Goal: Information Seeking & Learning: Learn about a topic

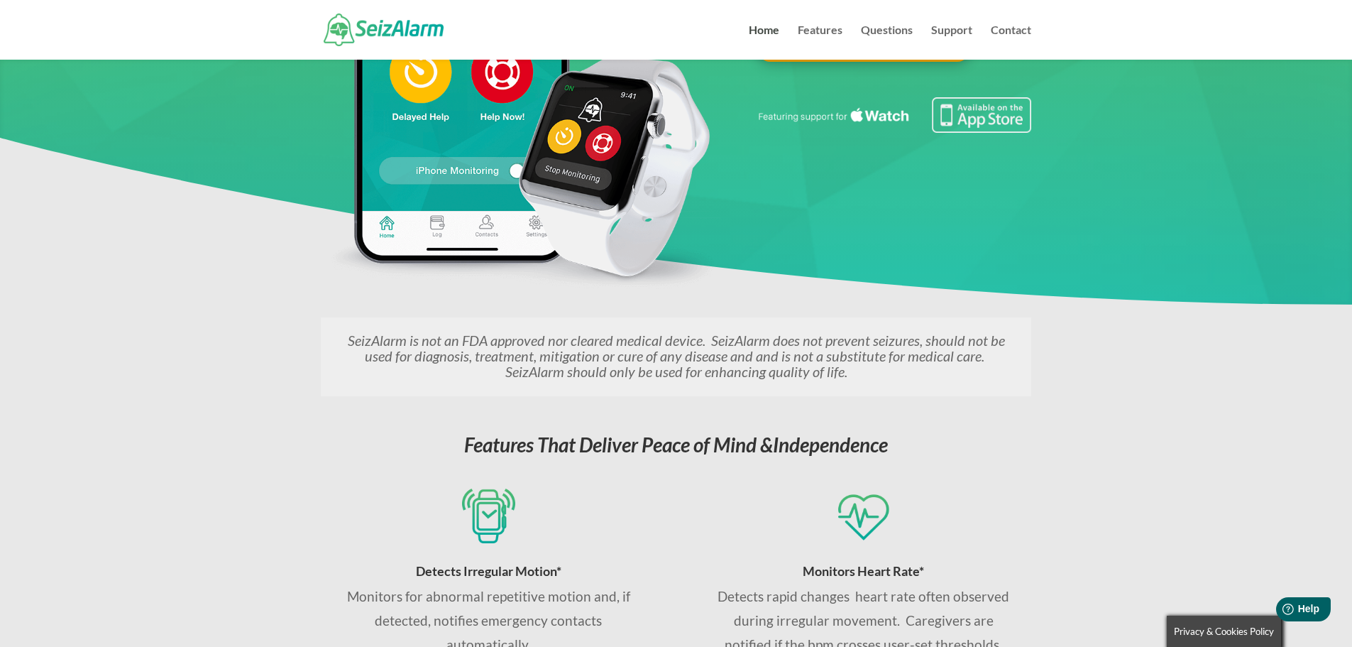
scroll to position [497, 0]
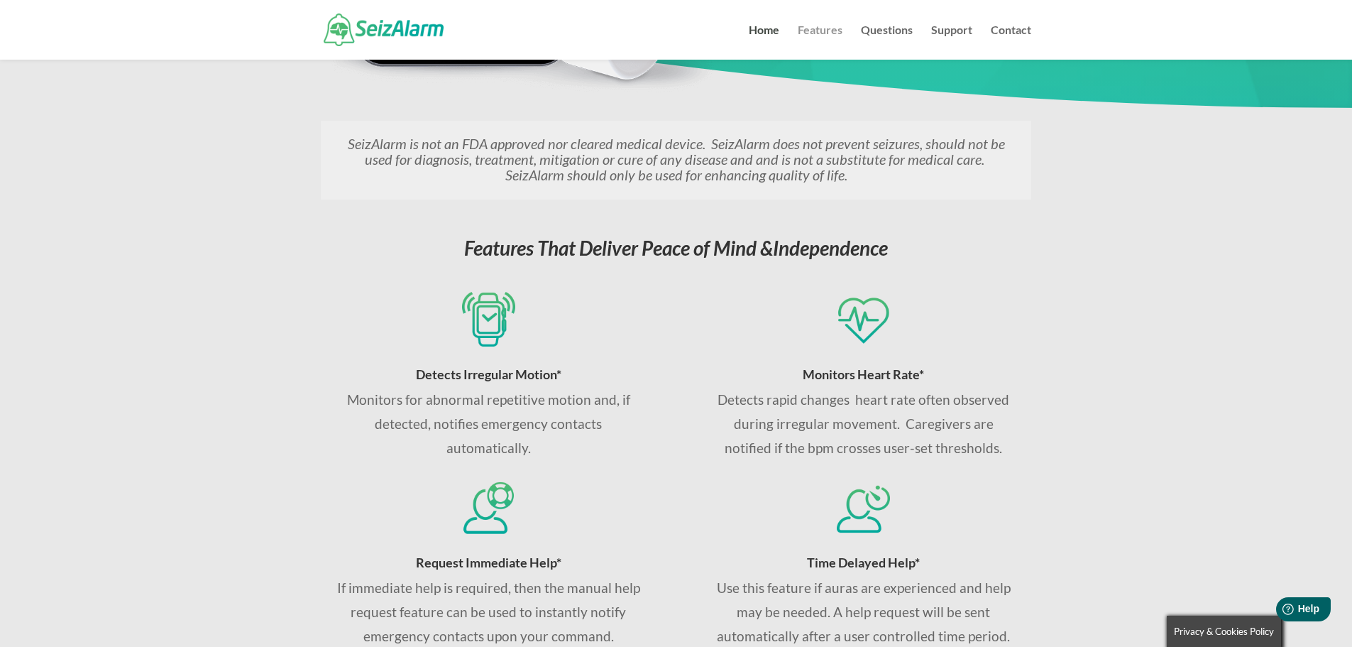
click at [810, 37] on link "Features" at bounding box center [820, 42] width 45 height 35
click at [818, 25] on link "Features" at bounding box center [820, 42] width 45 height 35
click at [827, 29] on link "Features" at bounding box center [820, 42] width 45 height 35
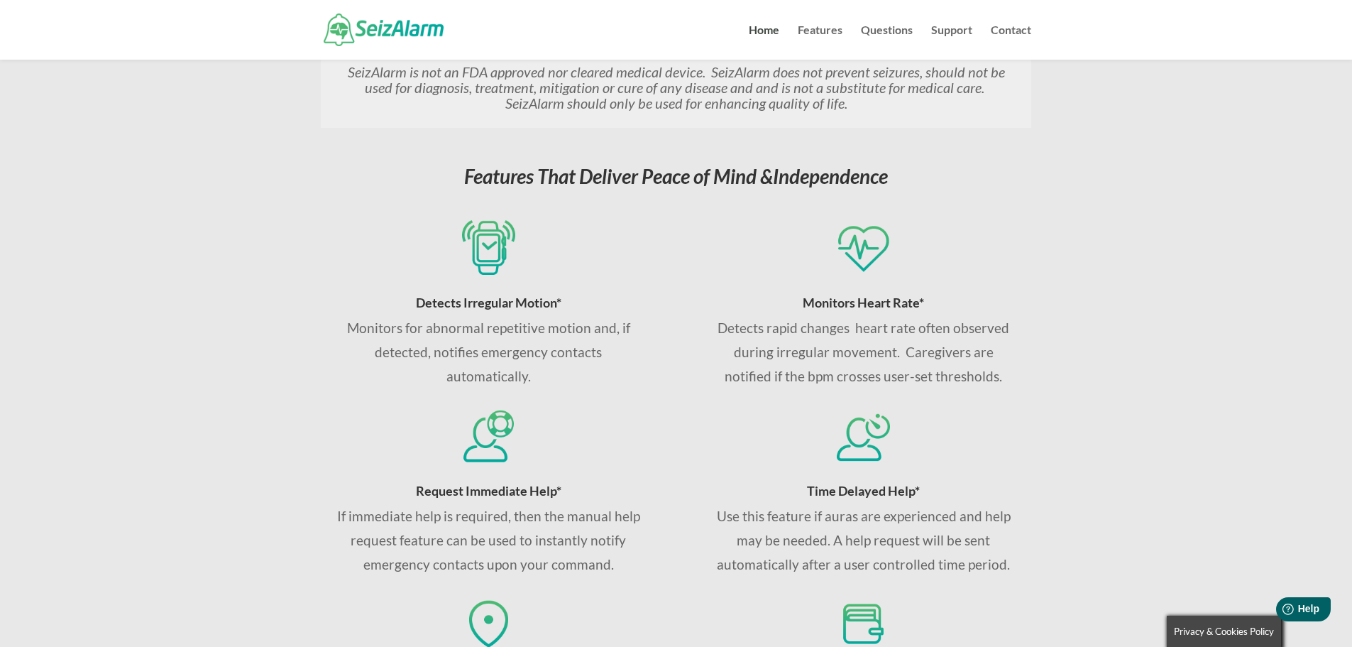
scroll to position [592, 0]
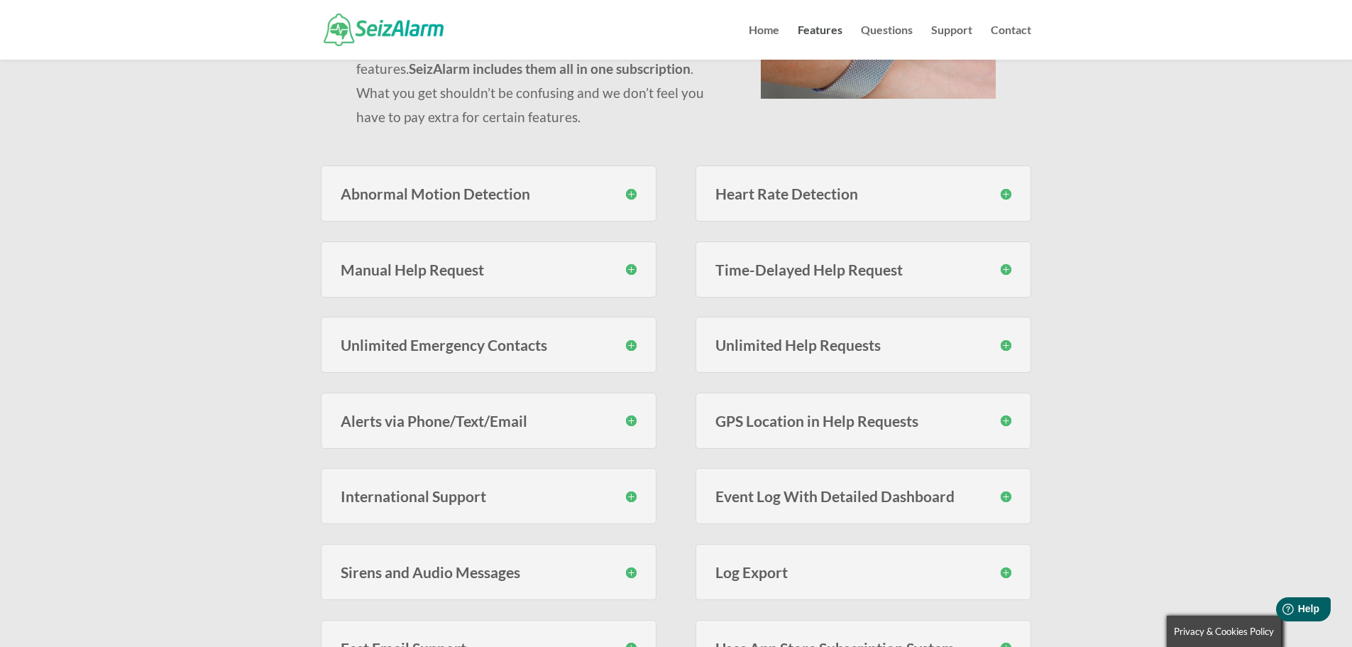
scroll to position [261, 0]
drag, startPoint x: 629, startPoint y: 420, endPoint x: 646, endPoint y: 426, distance: 18.2
click at [629, 420] on h3 "Alerts via Phone/Text/Email" at bounding box center [489, 419] width 296 height 15
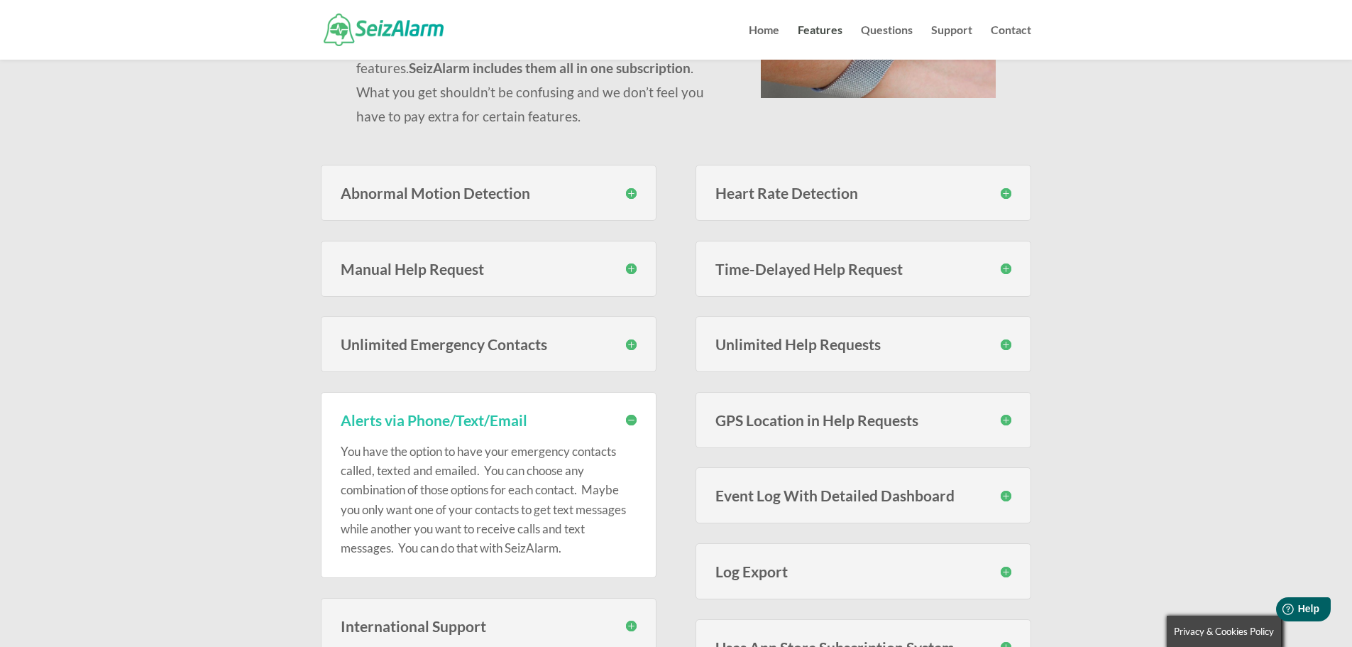
scroll to position [307, 0]
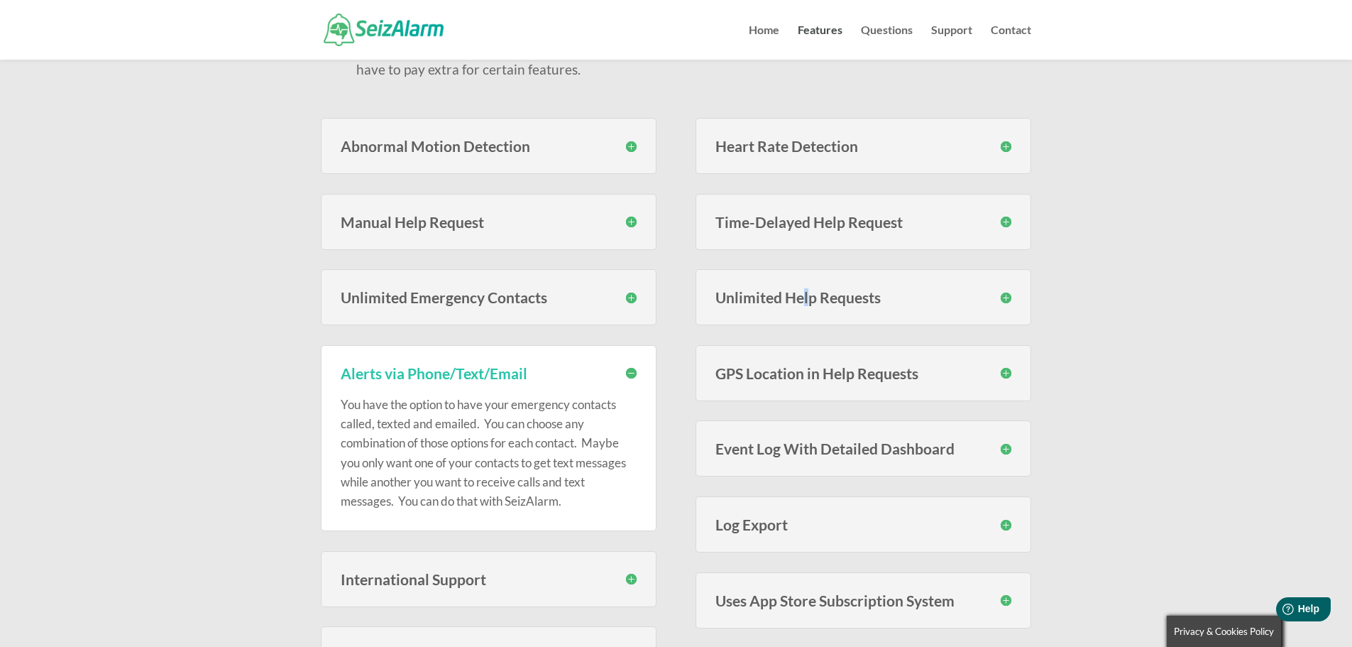
click at [806, 288] on div "Unlimited Help Requests You are not limited to a fixed amount of help requests …" at bounding box center [864, 297] width 336 height 56
click at [1005, 301] on h3 "Unlimited Help Requests" at bounding box center [864, 297] width 296 height 15
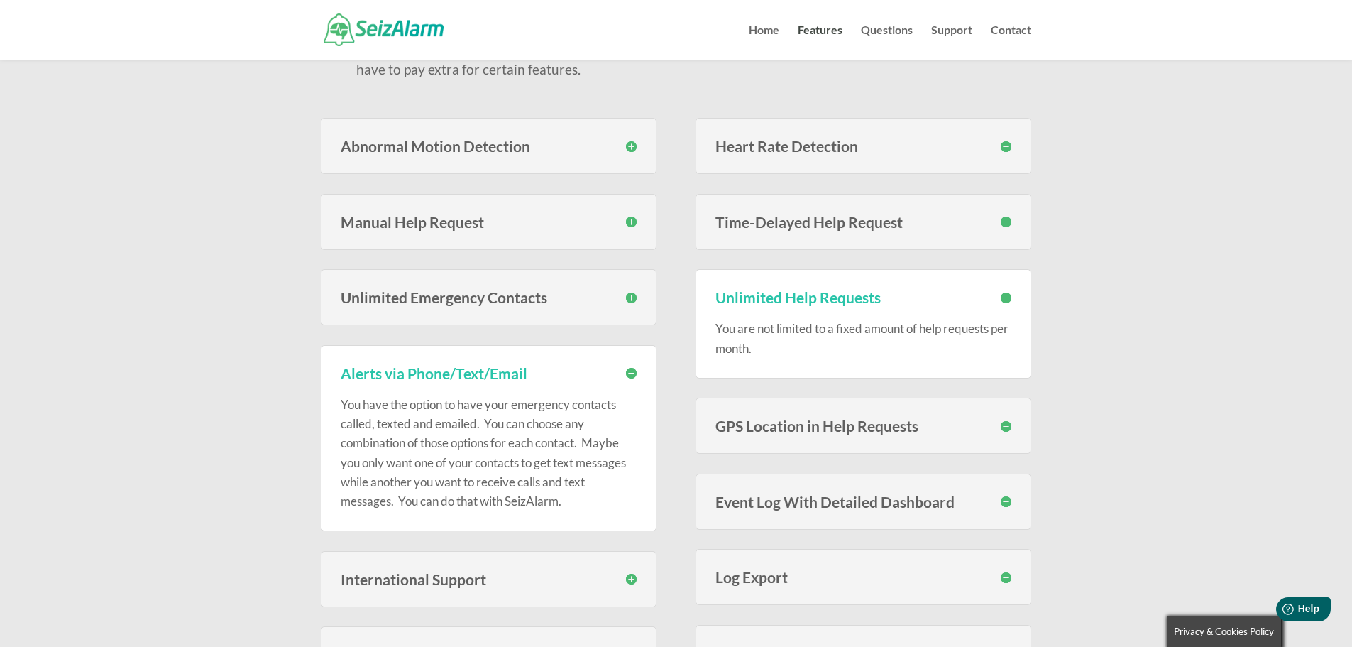
click at [886, 229] on h3 "Time-Delayed Help Request" at bounding box center [864, 221] width 296 height 15
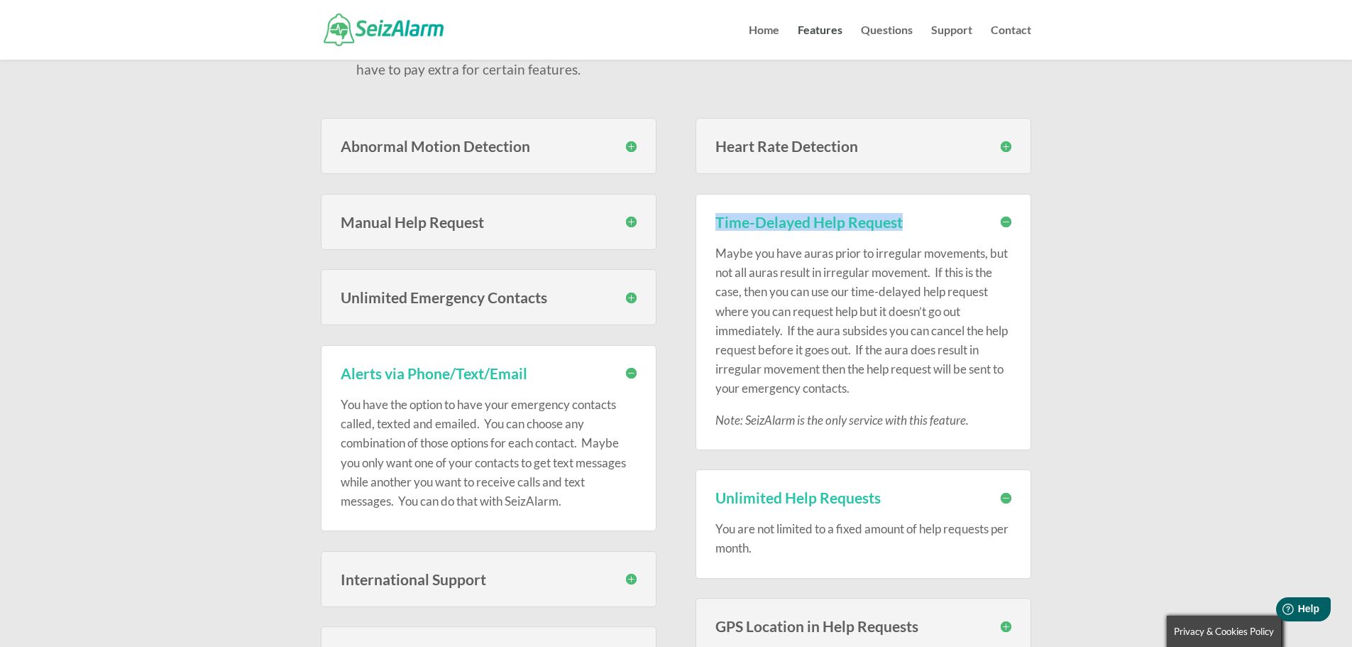
drag, startPoint x: 932, startPoint y: 224, endPoint x: 706, endPoint y: 223, distance: 225.8
click at [706, 223] on div "Time-Delayed Help Request Maybe you have auras prior to irregular movements, bu…" at bounding box center [864, 322] width 336 height 256
copy h3 "Time-Delayed Help Request"
click at [508, 231] on div "Manual Help Request If help is needed immediately you can request help manually…" at bounding box center [489, 222] width 336 height 56
click at [637, 223] on div "Manual Help Request If help is needed immediately you can request help manually…" at bounding box center [489, 222] width 336 height 56
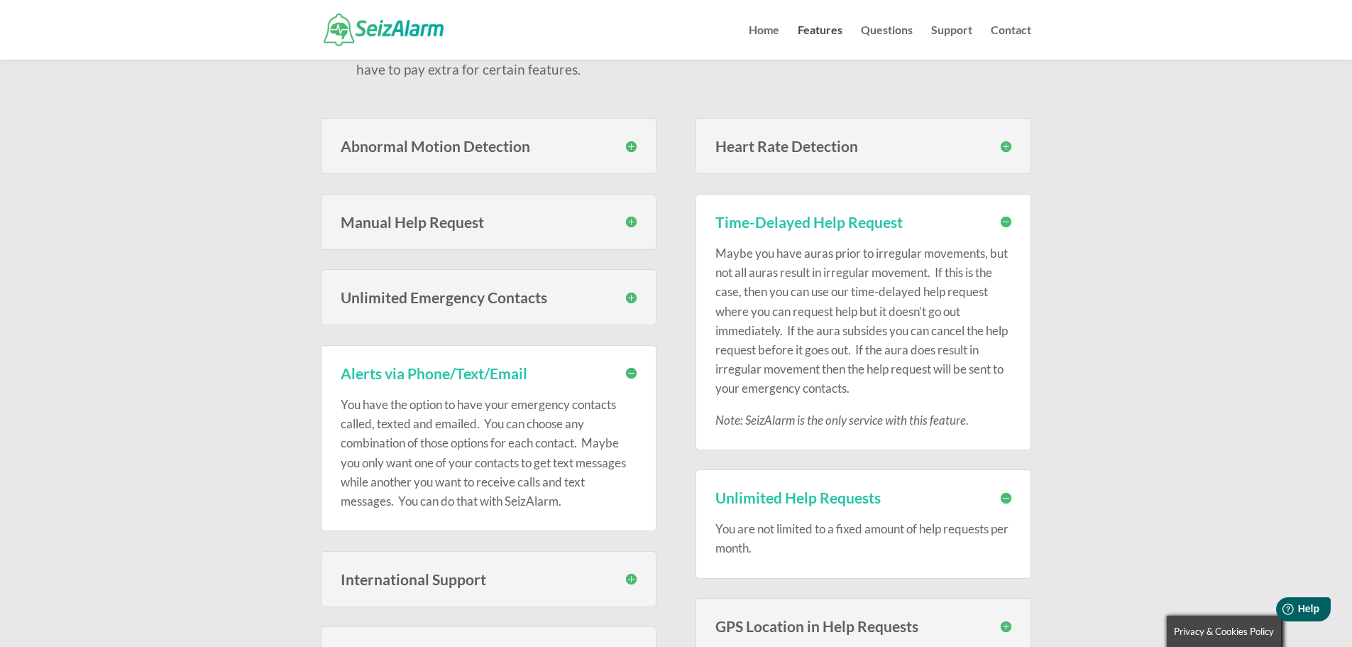
click at [630, 221] on h3 "Manual Help Request" at bounding box center [489, 221] width 296 height 15
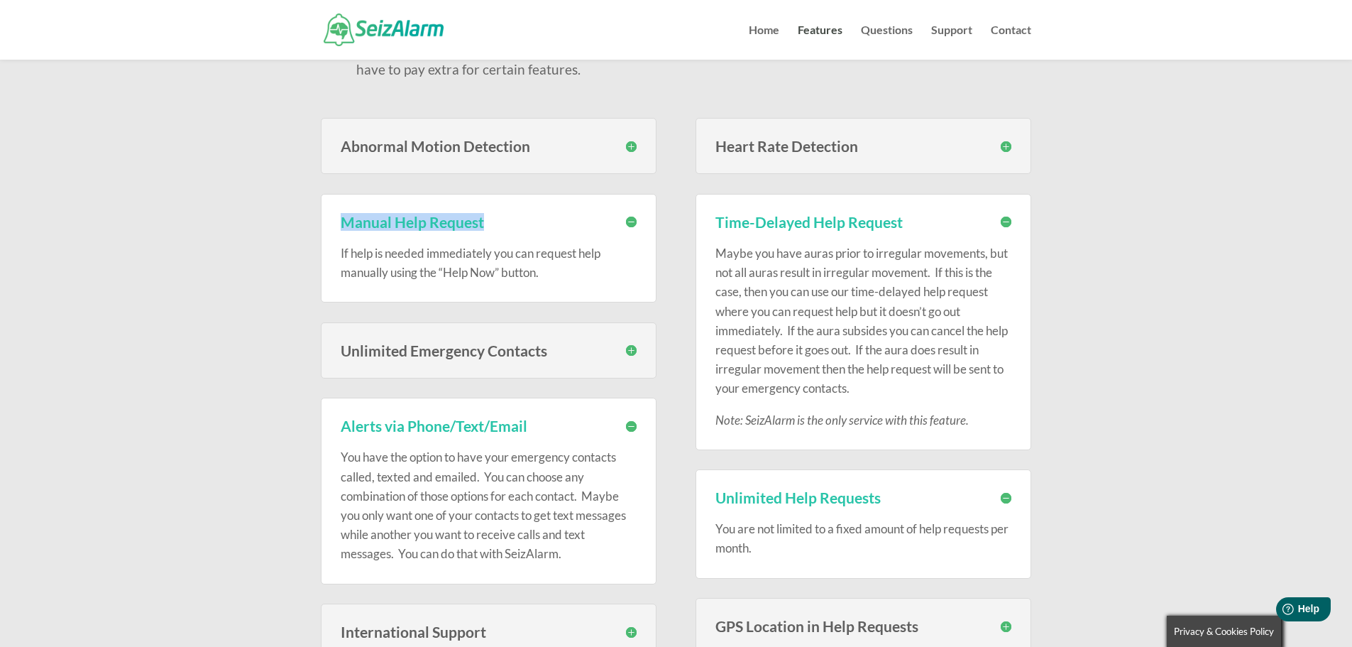
drag, startPoint x: 508, startPoint y: 221, endPoint x: 332, endPoint y: 226, distance: 176.1
click at [327, 226] on div "Manual Help Request If help is needed immediately you can request help manually…" at bounding box center [489, 248] width 336 height 109
copy h3 "Manual Help Request"
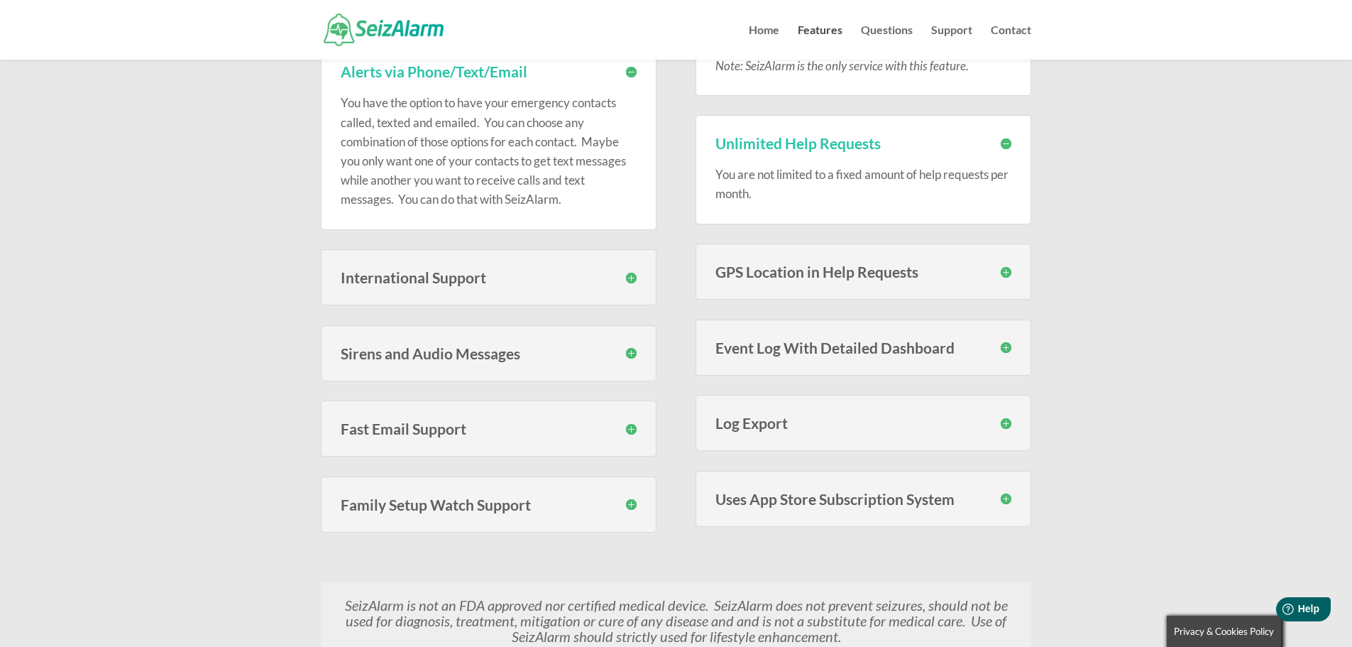
scroll to position [662, 0]
click at [627, 351] on h3 "Sirens and Audio Messages" at bounding box center [489, 352] width 296 height 15
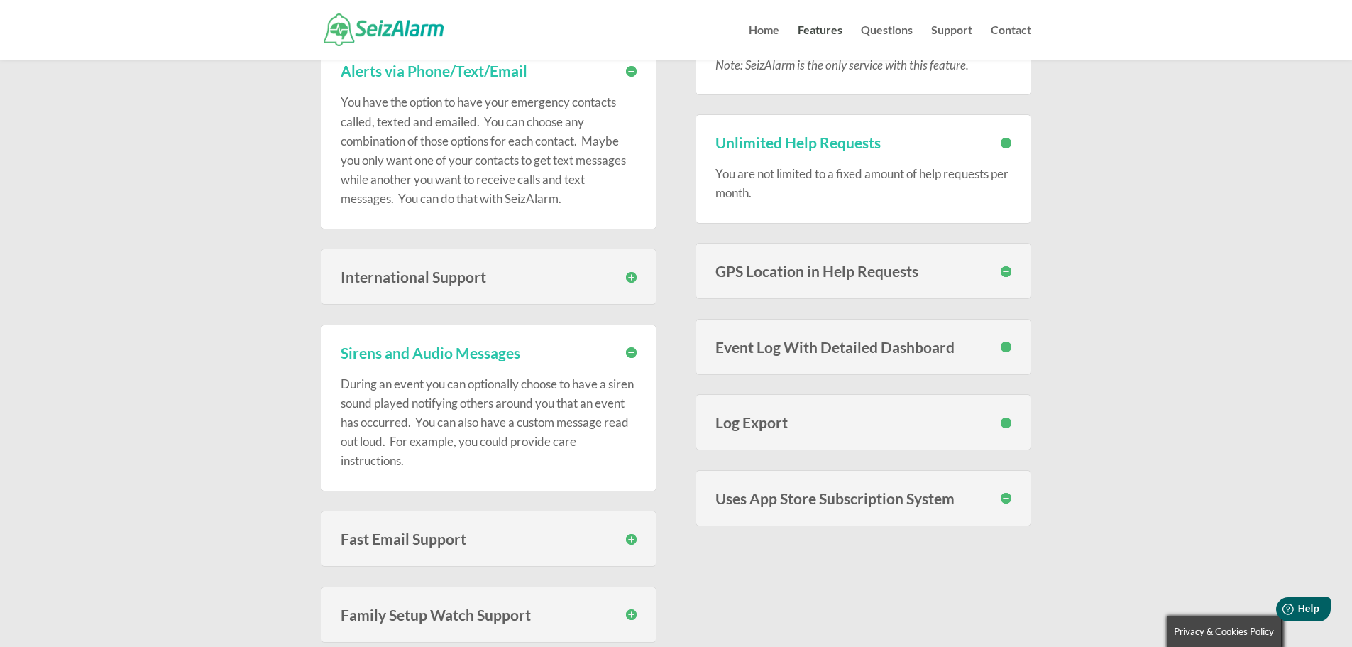
click at [627, 352] on h3 "Sirens and Audio Messages" at bounding box center [489, 352] width 296 height 15
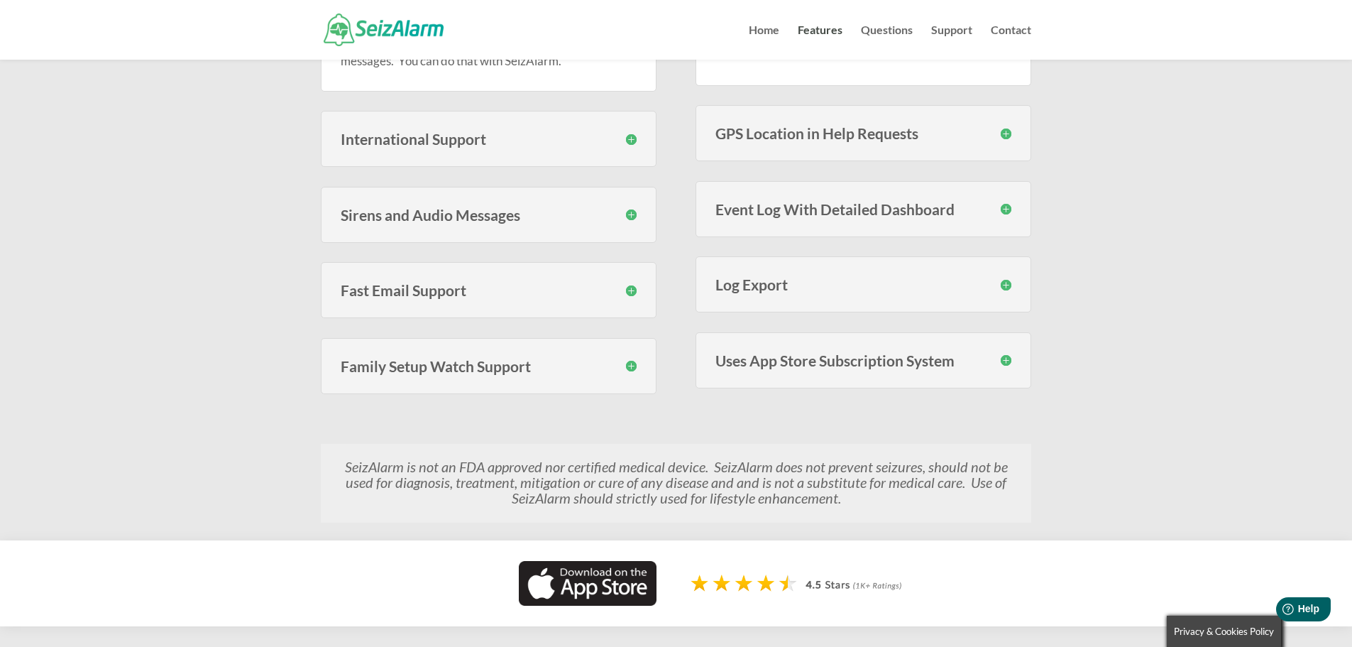
scroll to position [875, 0]
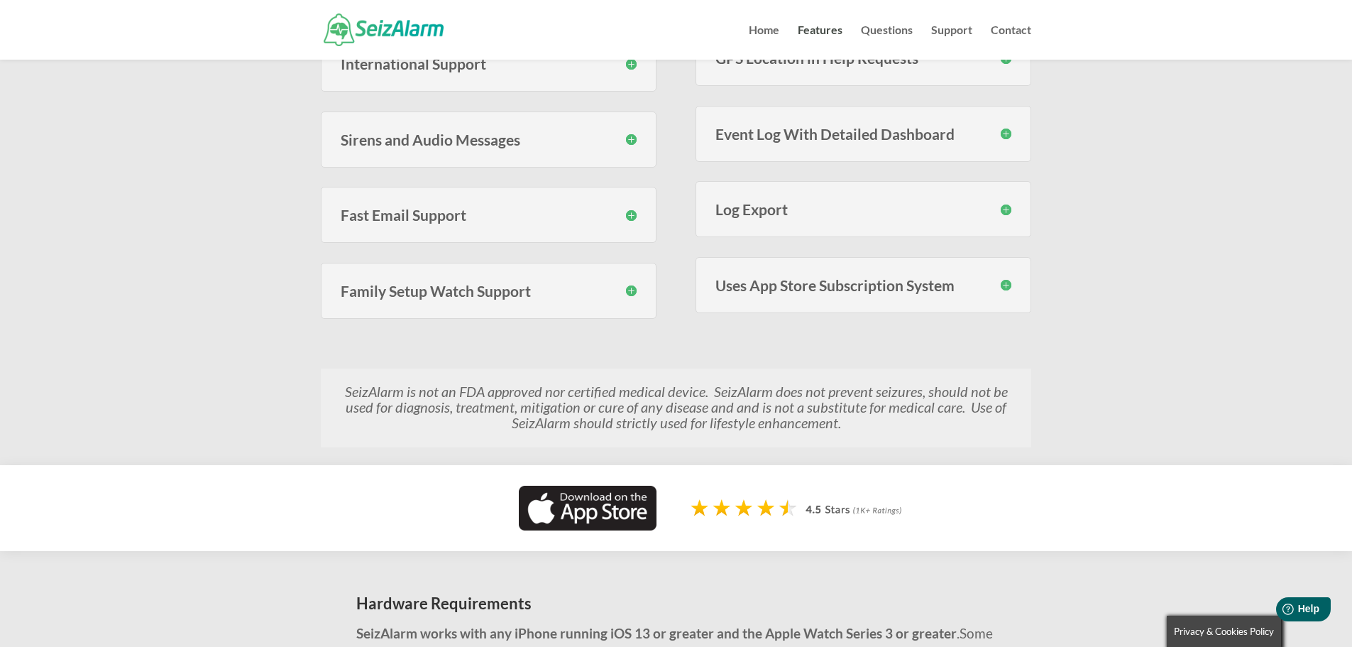
click at [630, 280] on div "Family Setup Watch Support SeizAlarm now lets you link Family Setup Watches to …" at bounding box center [489, 291] width 336 height 56
drag, startPoint x: 630, startPoint y: 290, endPoint x: 608, endPoint y: 320, distance: 37.6
click at [630, 290] on h3 "Family Setup Watch Support" at bounding box center [489, 290] width 296 height 15
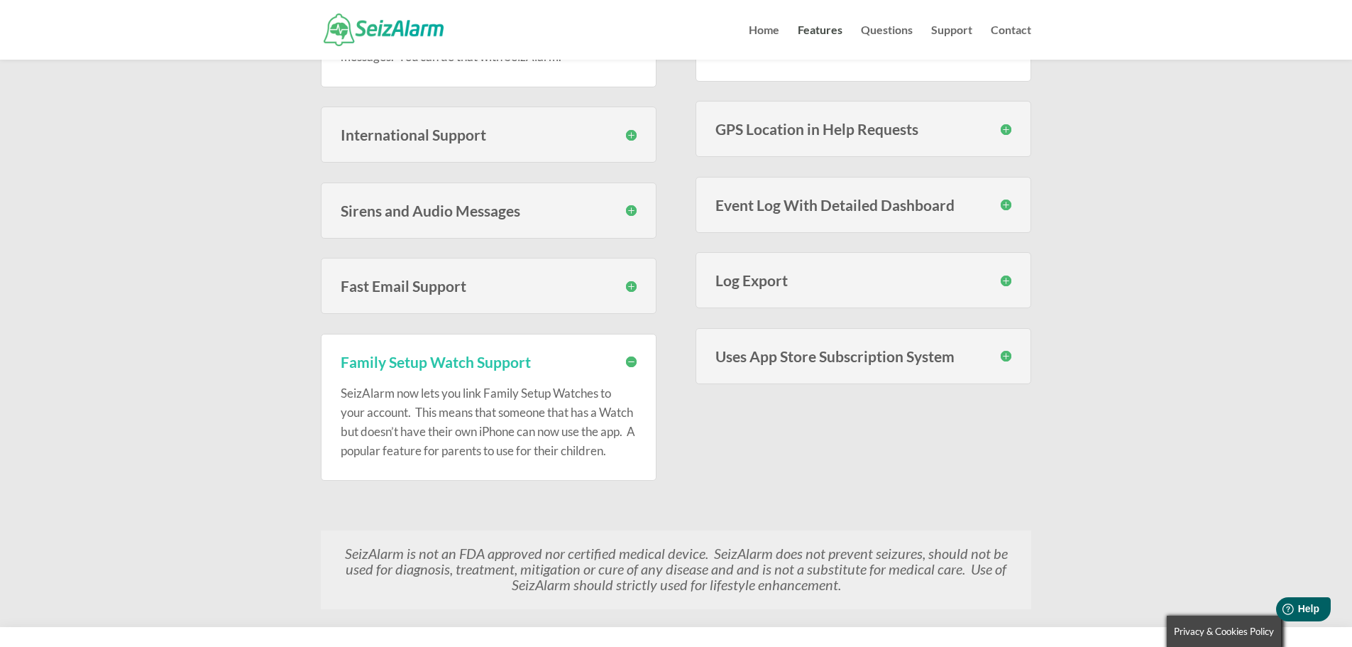
scroll to position [781, 0]
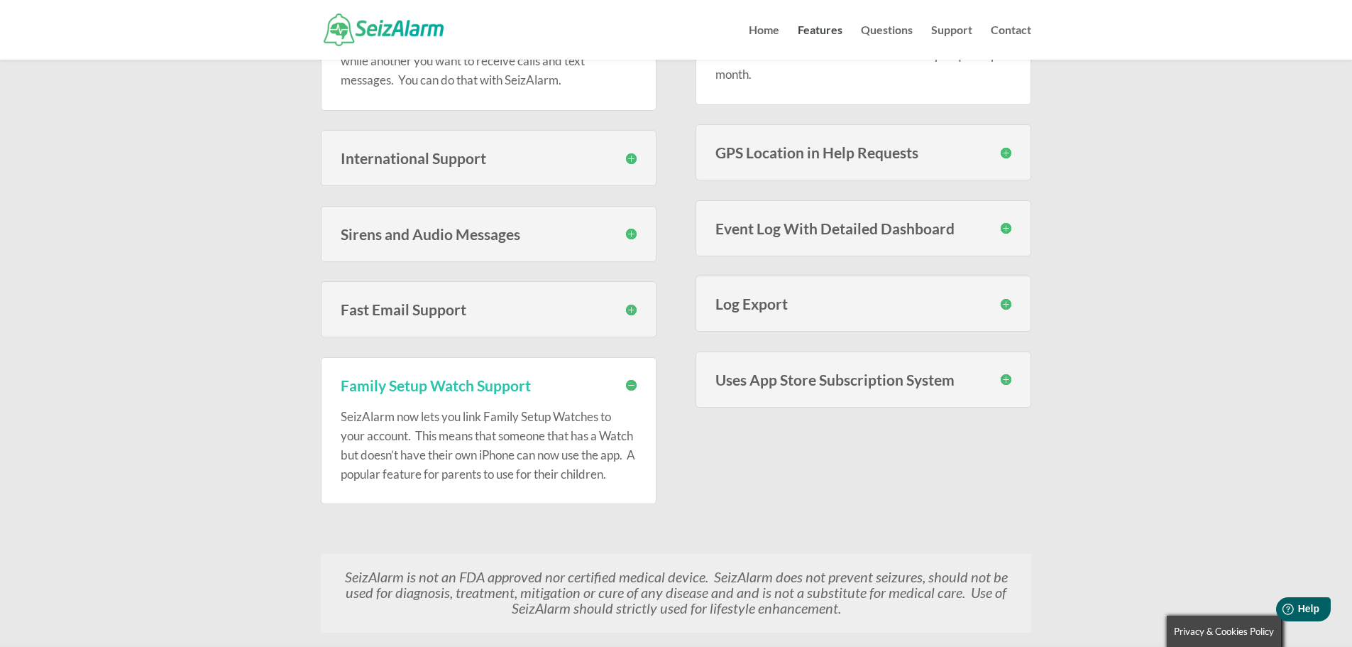
click at [637, 378] on div "Family Setup Watch Support SeizAlarm now lets you link Family Setup Watches to …" at bounding box center [489, 431] width 336 height 148
click at [634, 382] on h3 "Family Setup Watch Support" at bounding box center [489, 385] width 296 height 15
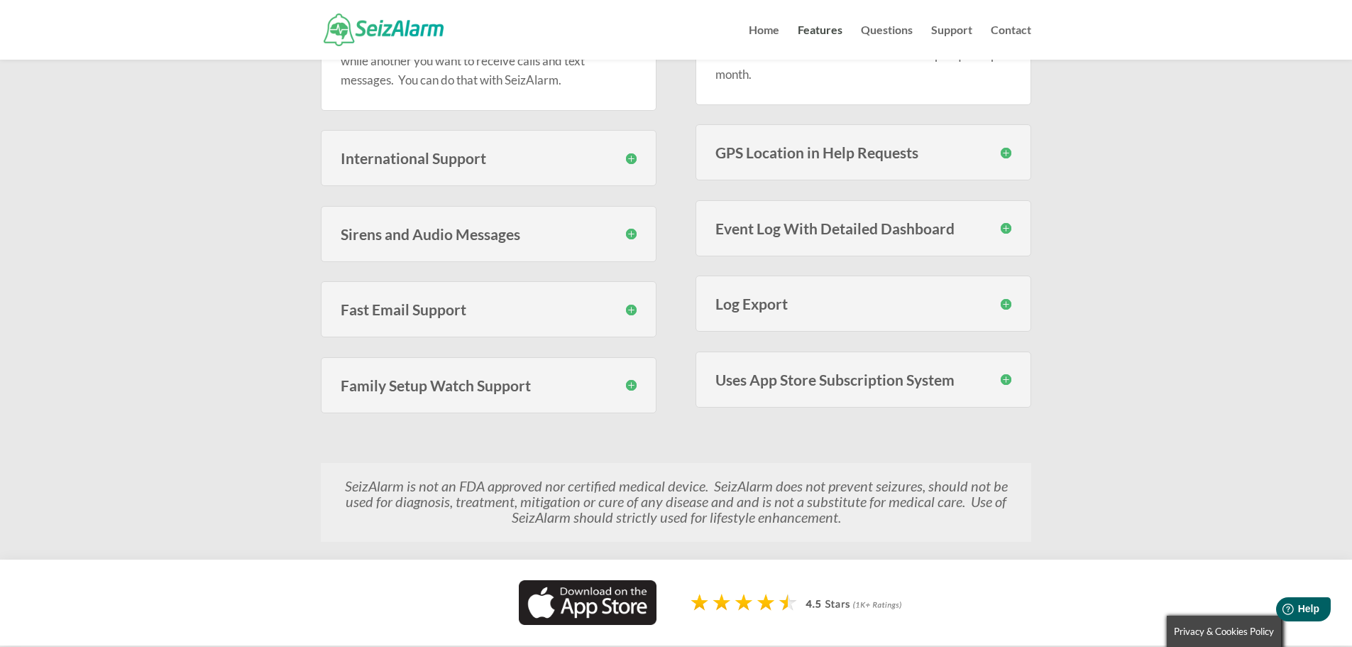
click at [1012, 379] on div "Uses App Store Subscription System To make subscribing easy and to make it easy…" at bounding box center [864, 379] width 336 height 56
click at [1005, 372] on h3 "Uses App Store Subscription System" at bounding box center [864, 379] width 296 height 15
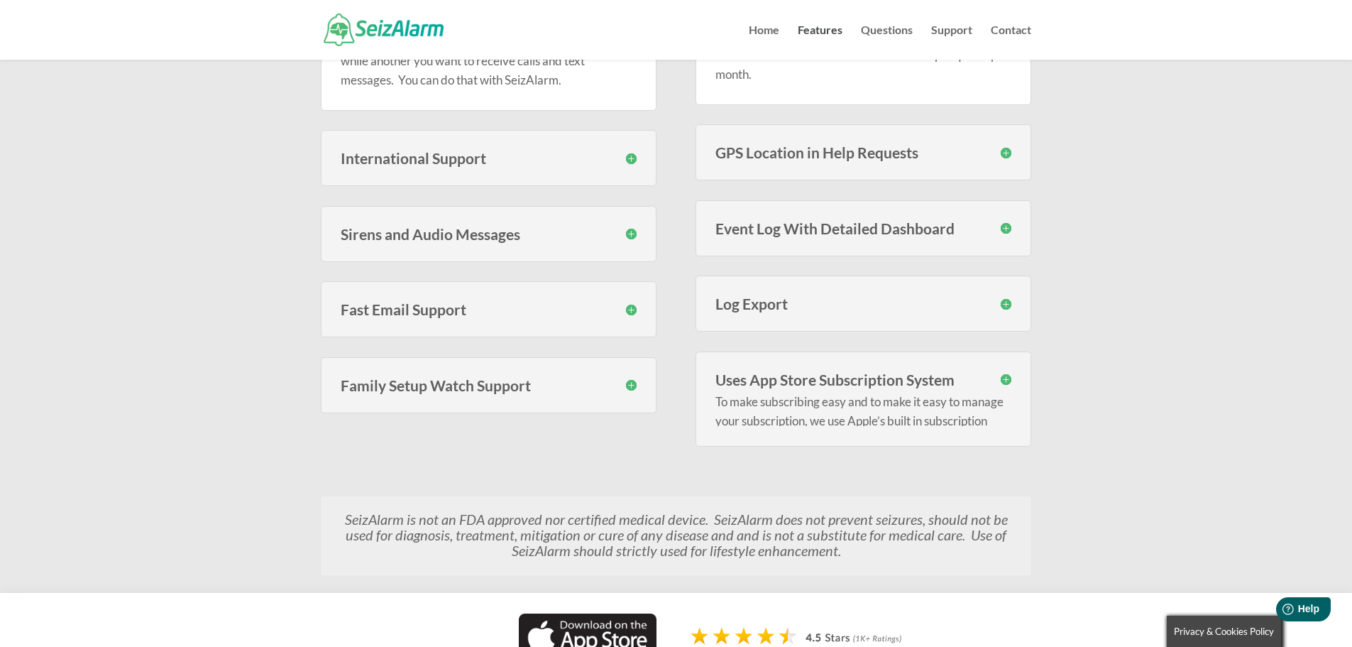
click at [1009, 383] on h3 "Uses App Store Subscription System" at bounding box center [864, 379] width 296 height 15
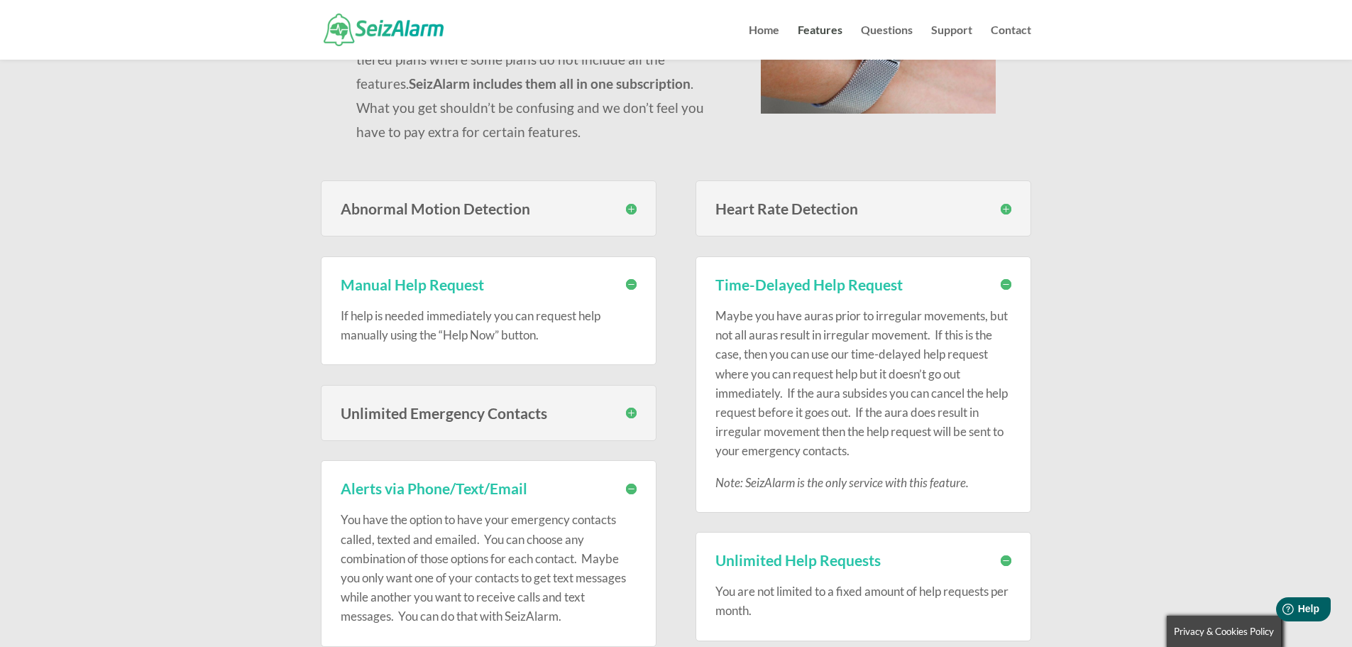
scroll to position [236, 0]
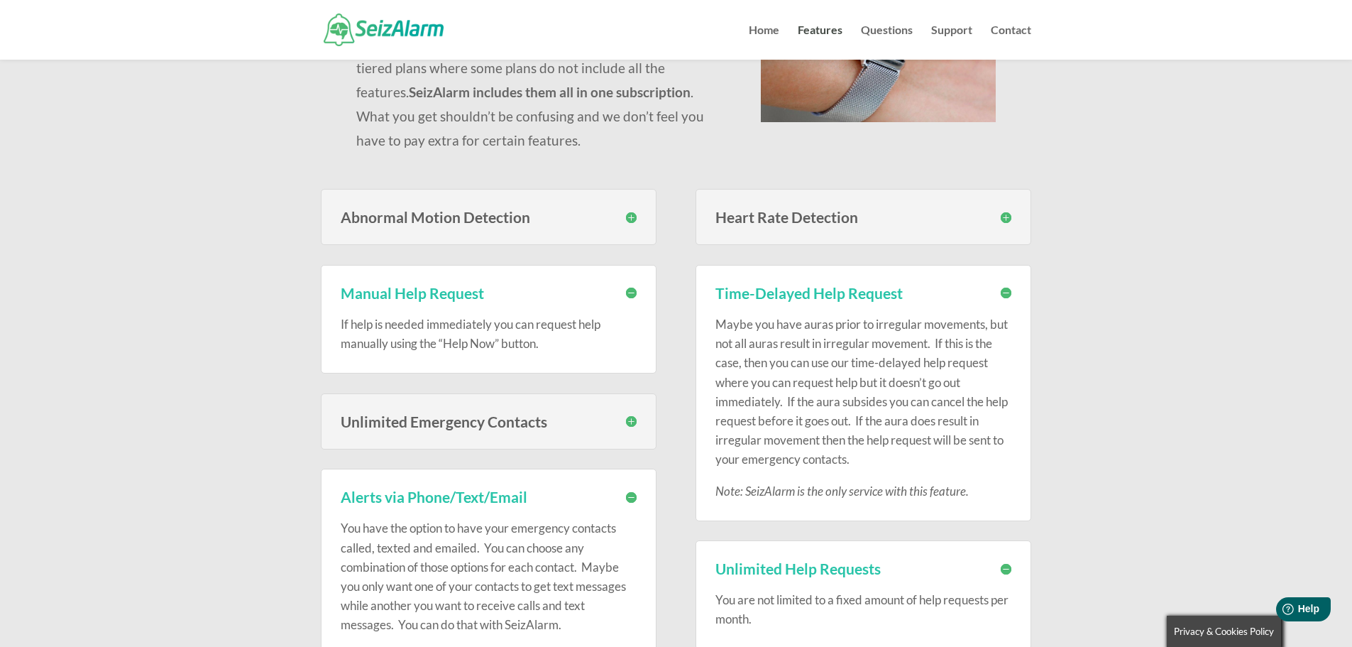
click at [928, 202] on div "Heart Rate Detection With SeizAlarm you can set custom high and low thresholds …" at bounding box center [864, 217] width 336 height 56
click at [1000, 222] on h3 "Heart Rate Detection" at bounding box center [864, 216] width 296 height 15
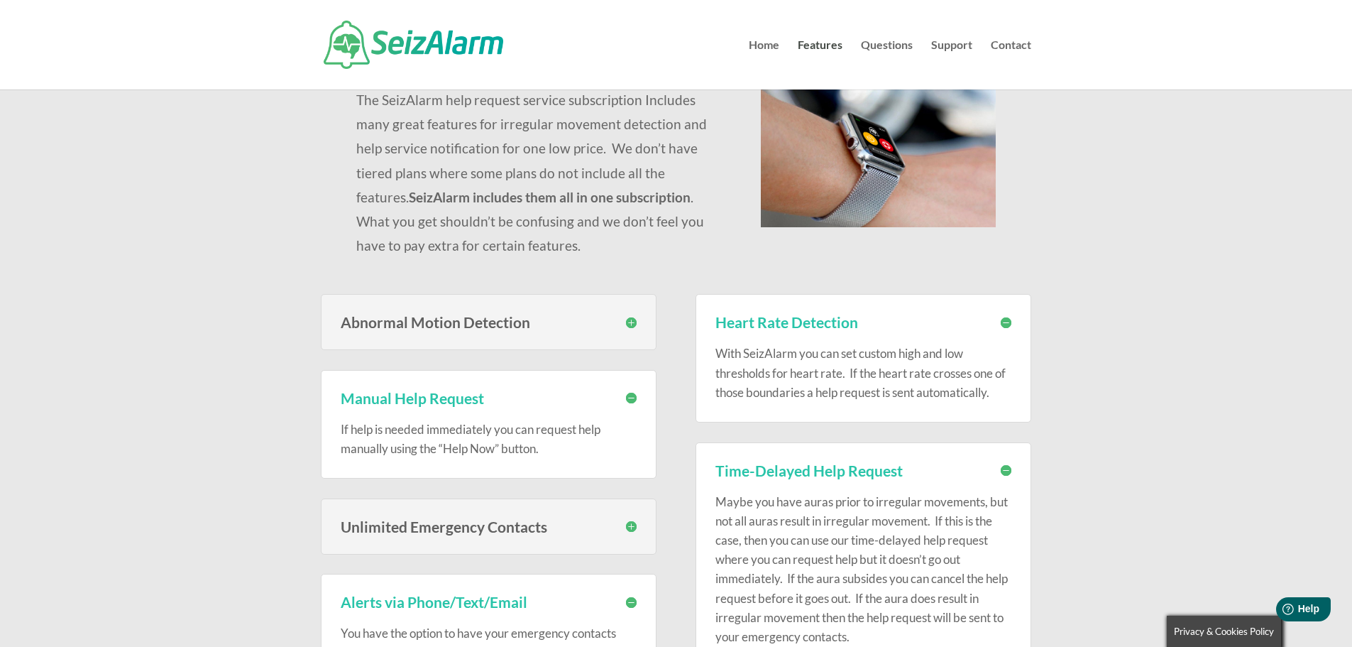
scroll to position [71, 0]
click at [887, 45] on link "Questions" at bounding box center [887, 65] width 52 height 50
click at [875, 43] on link "Questions" at bounding box center [887, 65] width 52 height 50
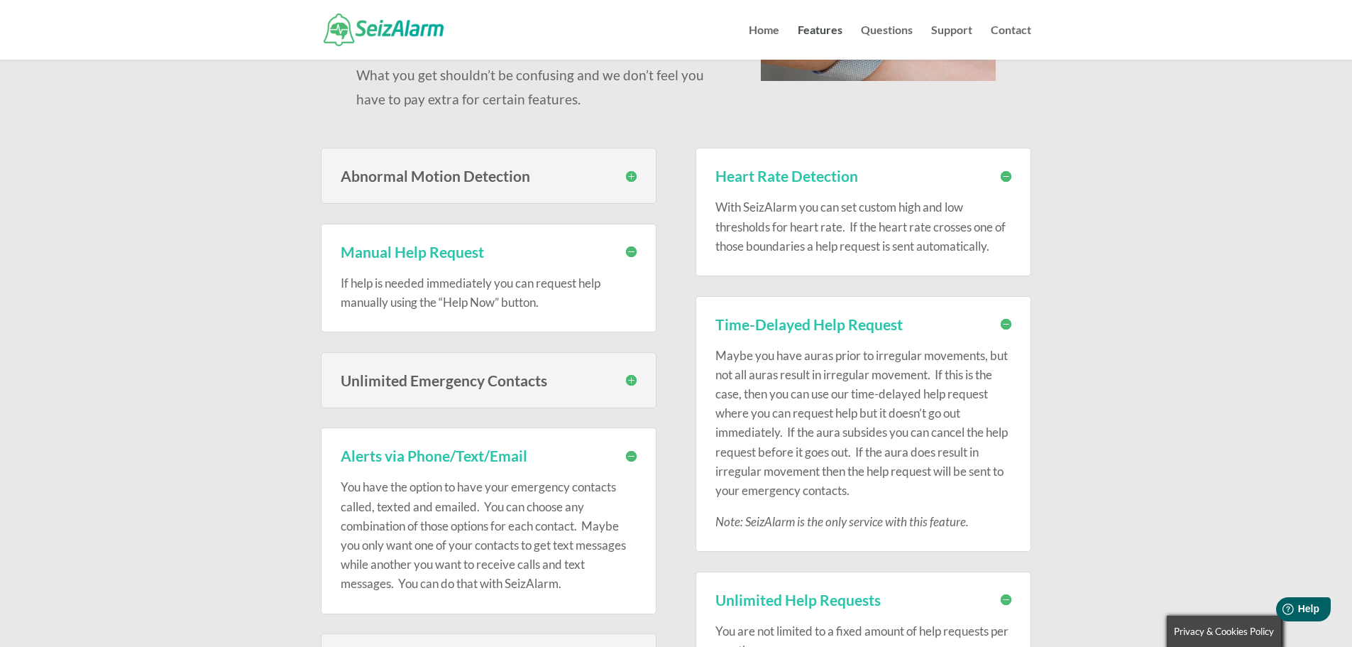
scroll to position [284, 0]
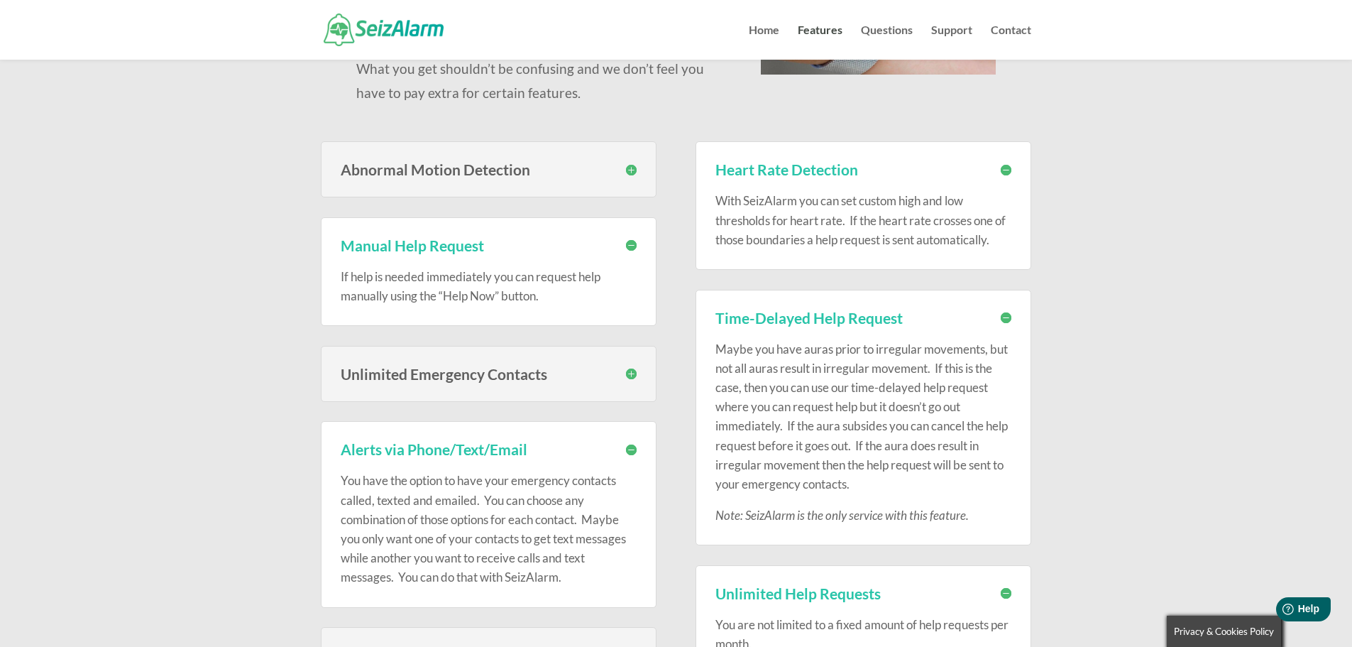
click at [636, 163] on h3 "Abnormal Motion Detection" at bounding box center [489, 169] width 296 height 15
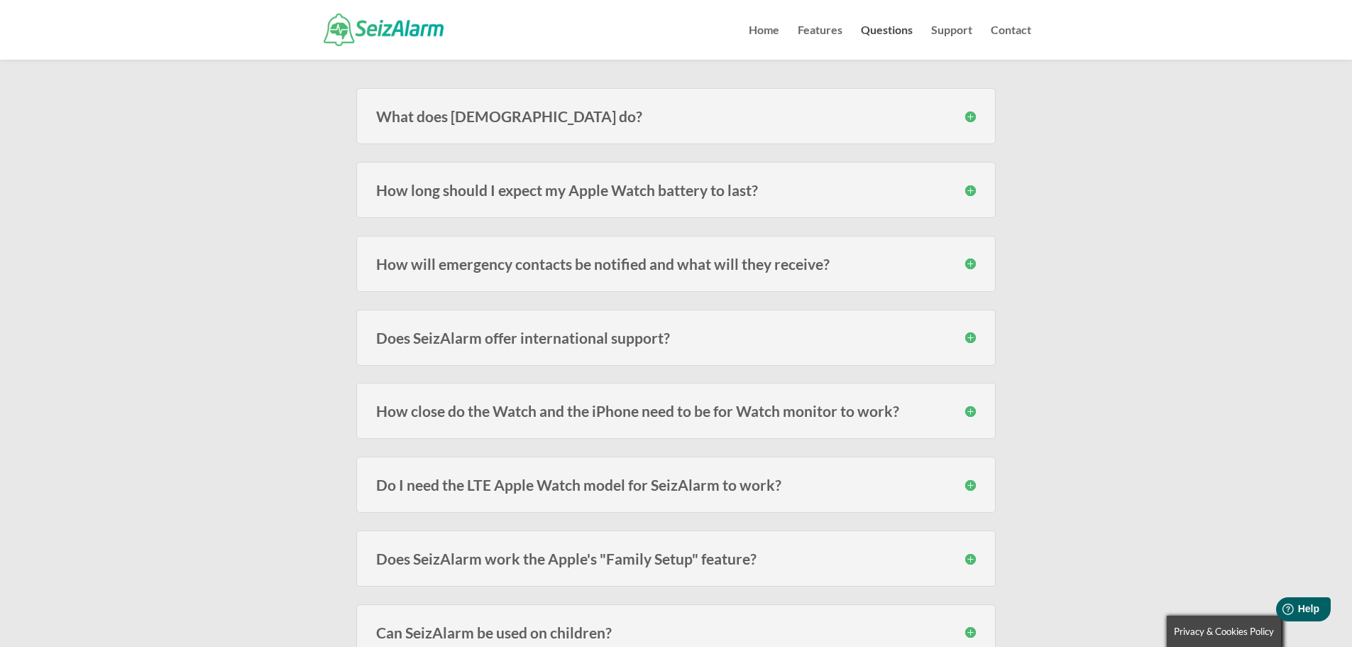
scroll to position [190, 0]
click at [958, 201] on div "How long should I expect my Apple Watch battery to last? Users of the models fr…" at bounding box center [676, 191] width 640 height 56
click at [970, 190] on h3 "How long should I expect my Apple Watch battery to last?" at bounding box center [676, 190] width 600 height 15
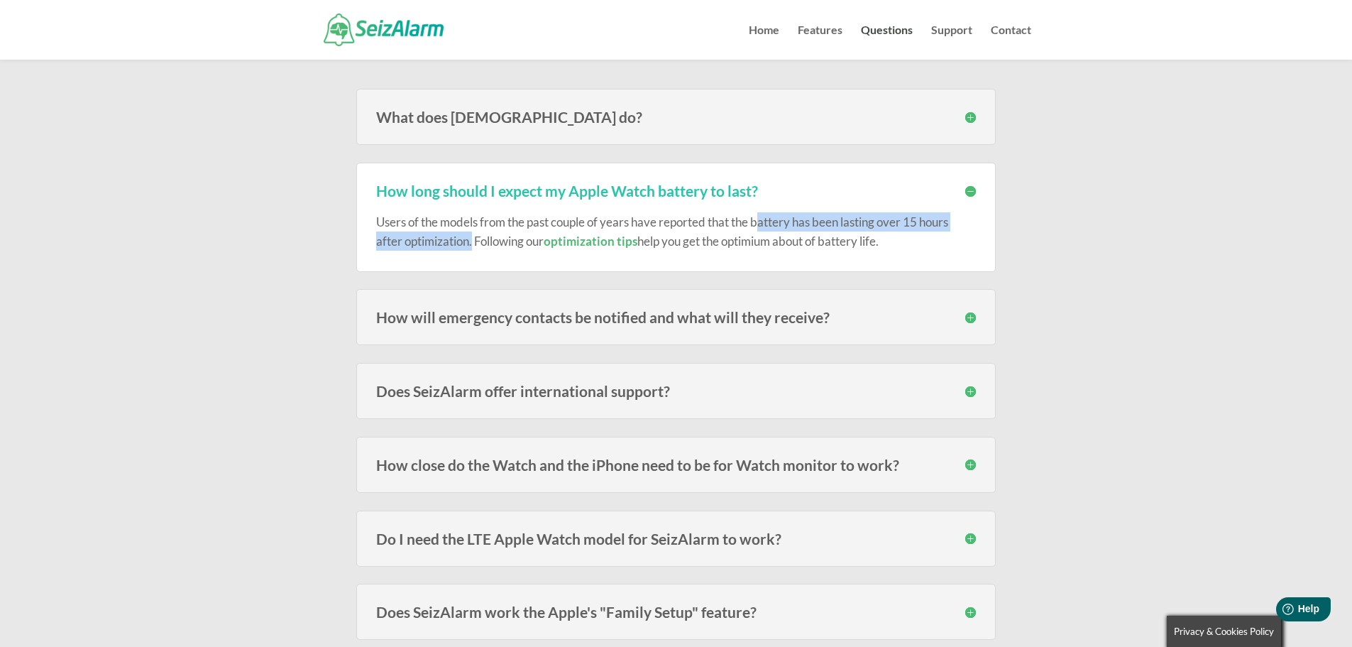
drag, startPoint x: 761, startPoint y: 221, endPoint x: 474, endPoint y: 242, distance: 288.3
click at [474, 242] on p "Users of the models from the past couple of years have reported that the batter…" at bounding box center [676, 231] width 600 height 38
copy p "attery has been lasting over 15 hours after optimization."
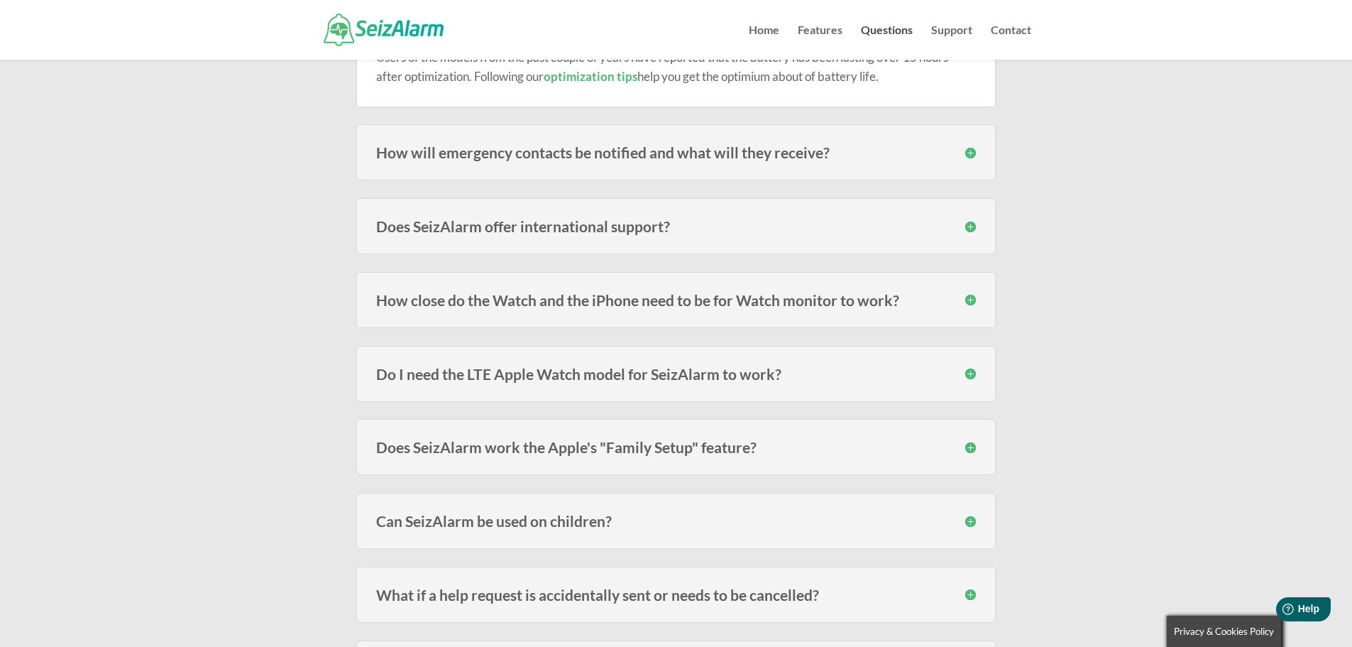
scroll to position [355, 0]
click at [970, 296] on h3 "How close do the Watch and the iPhone need to be for Watch monitor to work?" at bounding box center [676, 299] width 600 height 15
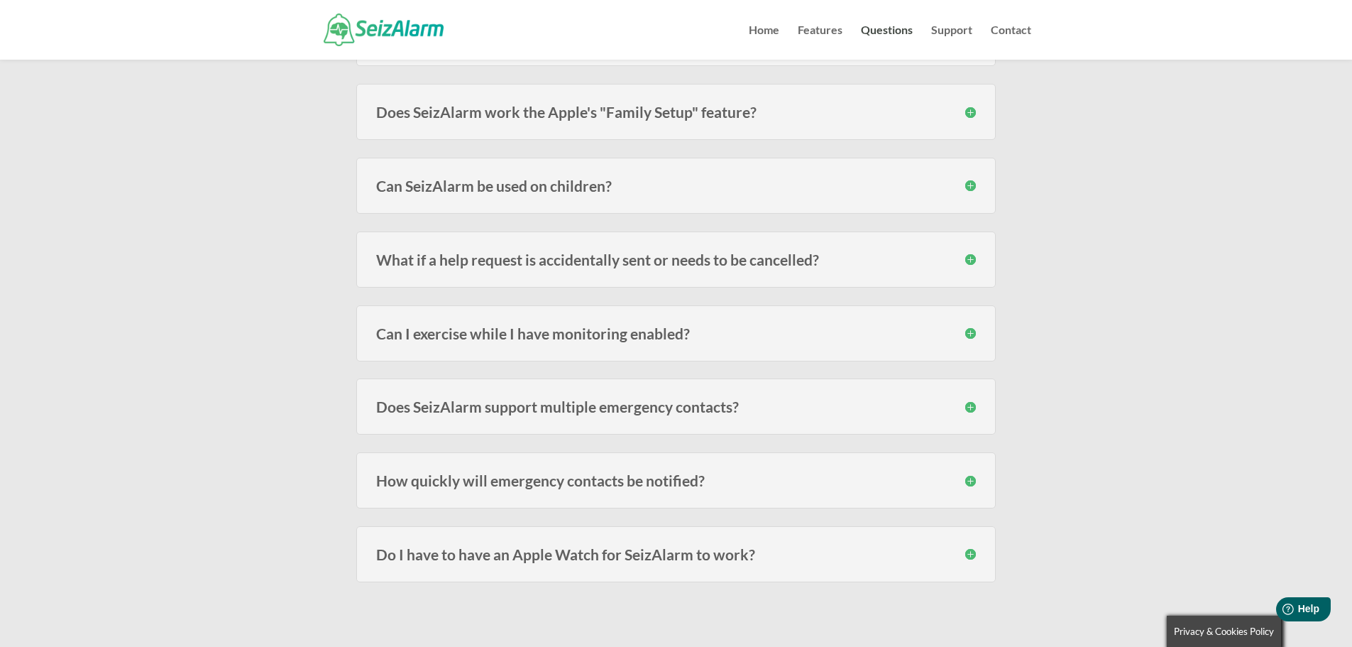
scroll to position [804, 0]
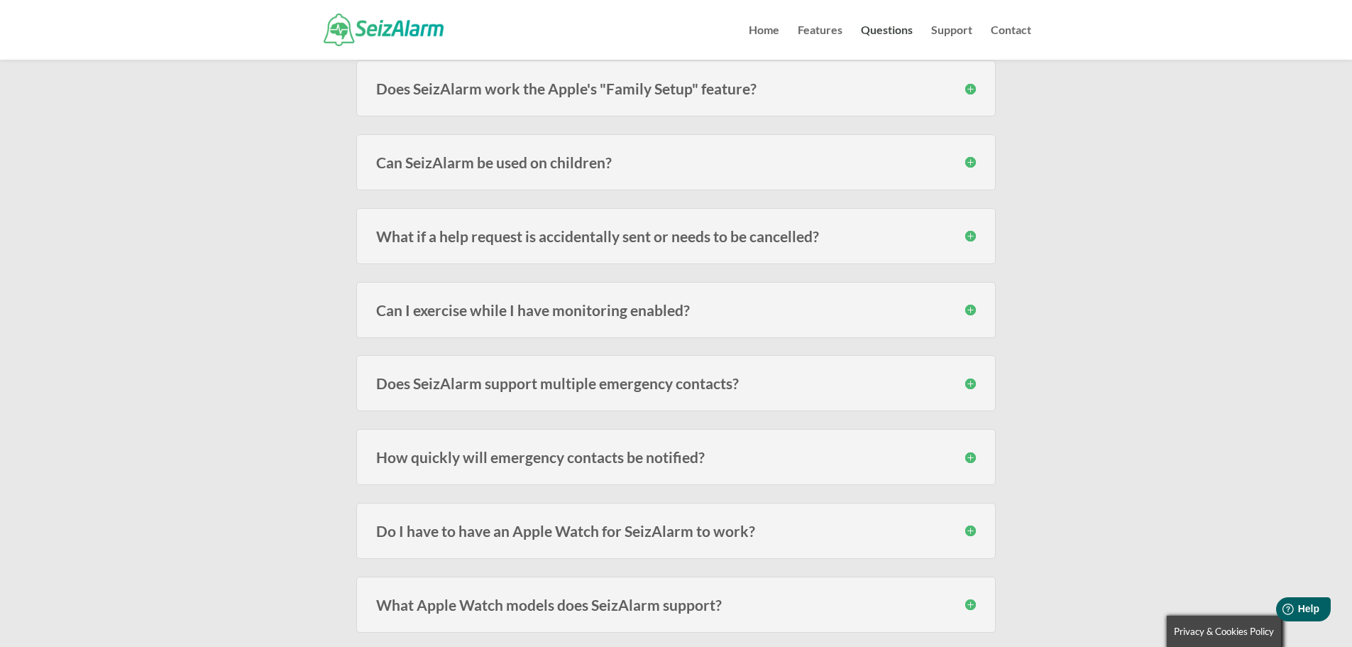
click at [969, 242] on h3 "What if a help request is accidentally sent or needs to be cancelled?" at bounding box center [676, 236] width 600 height 15
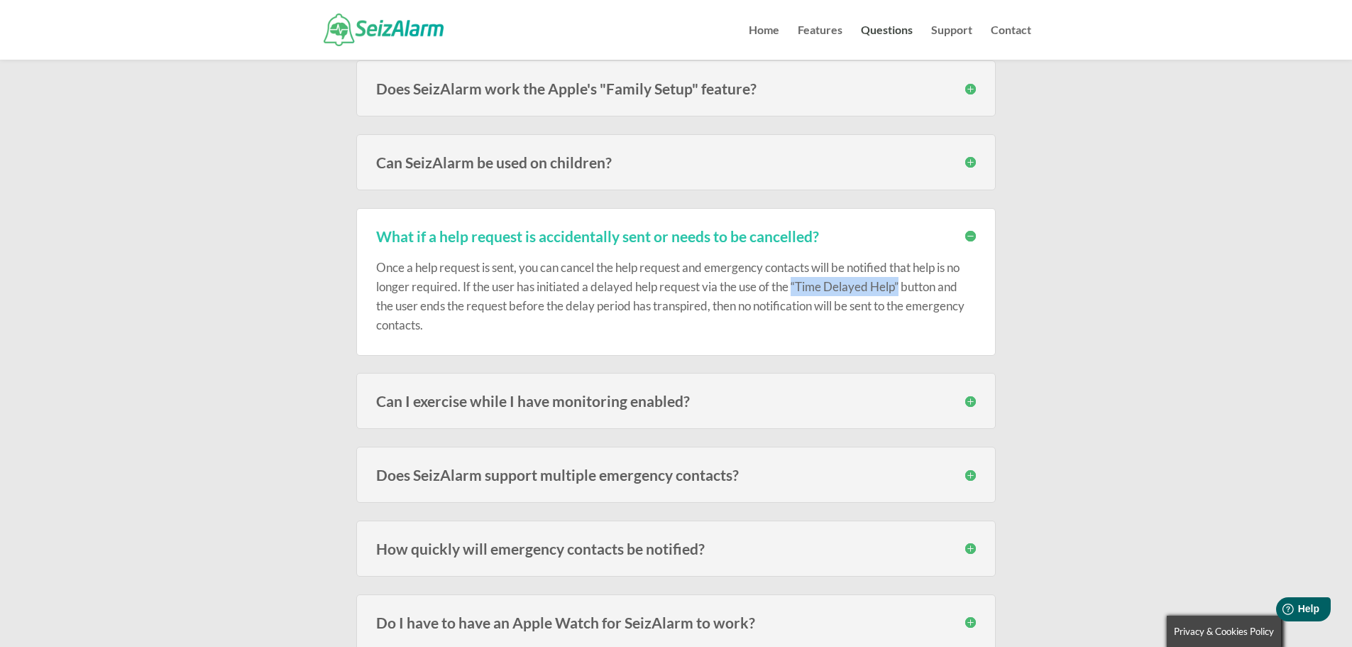
drag, startPoint x: 797, startPoint y: 280, endPoint x: 903, endPoint y: 285, distance: 106.6
click at [903, 285] on div "Once a help request is sent, you can cancel the help request and emergency cont…" at bounding box center [676, 289] width 600 height 92
copy div "“Time Delayed Help”"
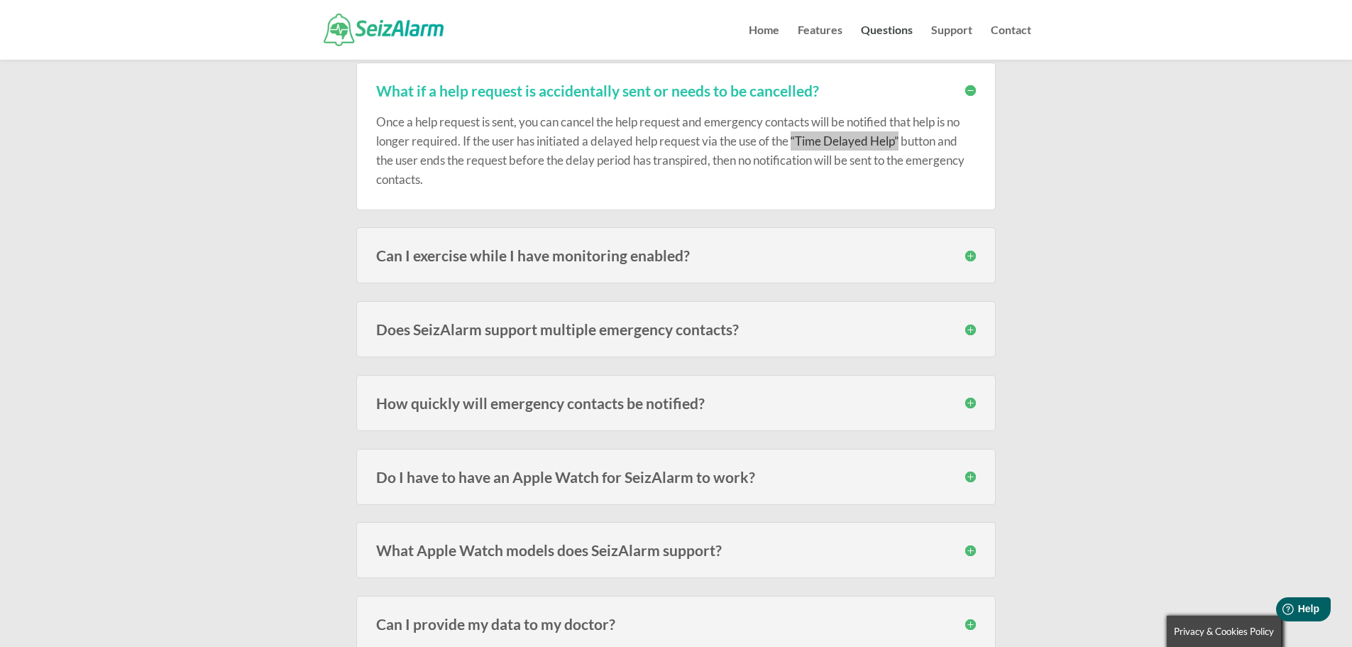
scroll to position [970, 0]
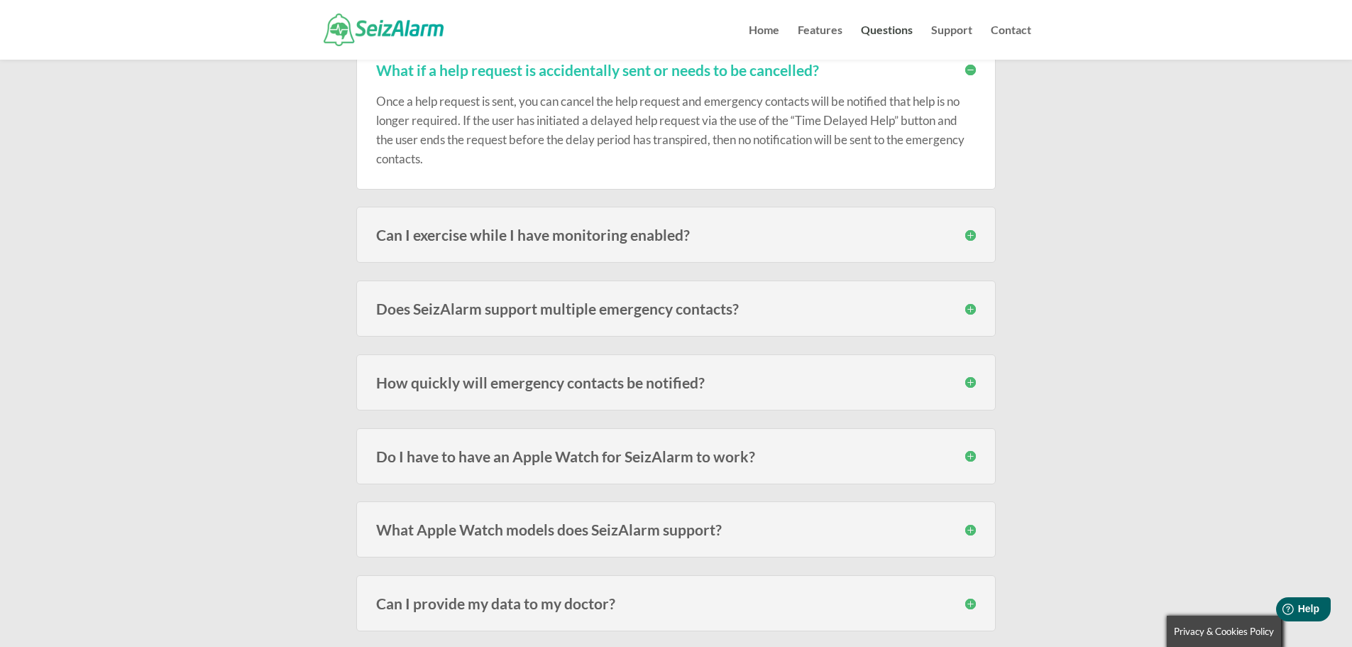
click at [581, 227] on h3 "Can I exercise while I have monitoring enabled?" at bounding box center [676, 234] width 600 height 15
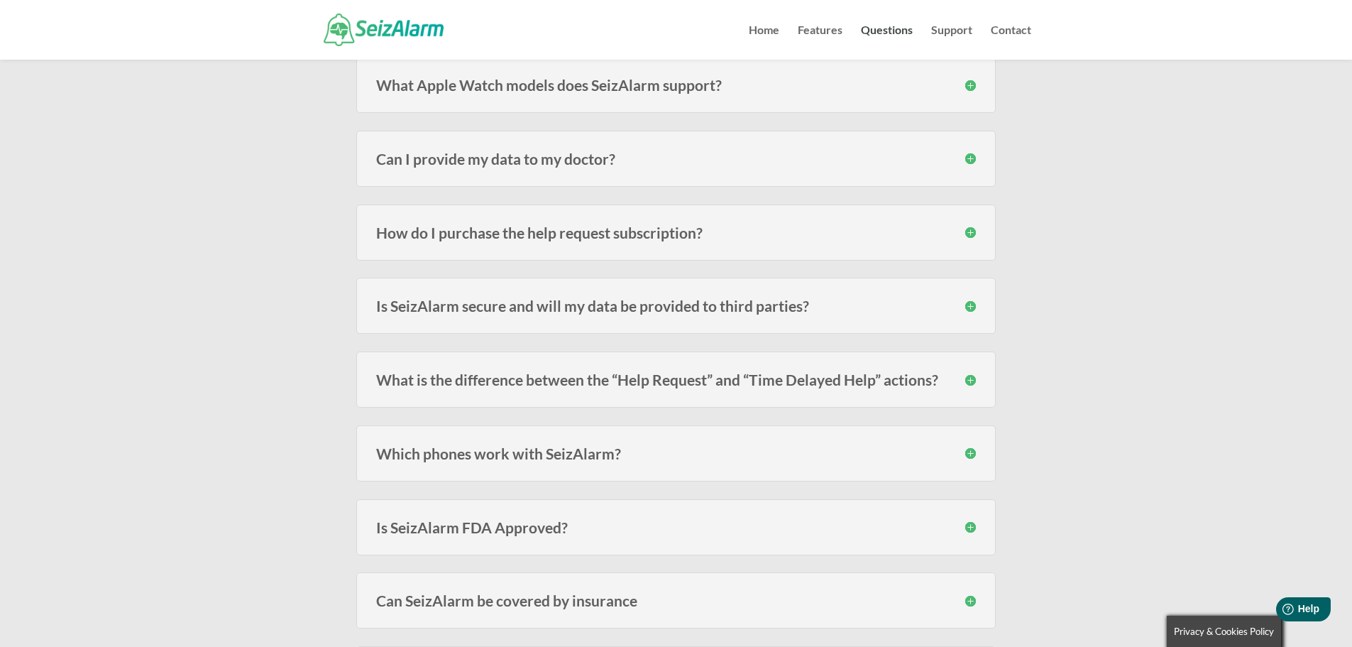
scroll to position [1489, 0]
click at [448, 224] on h3 "How do I purchase the help request subscription?" at bounding box center [676, 230] width 600 height 15
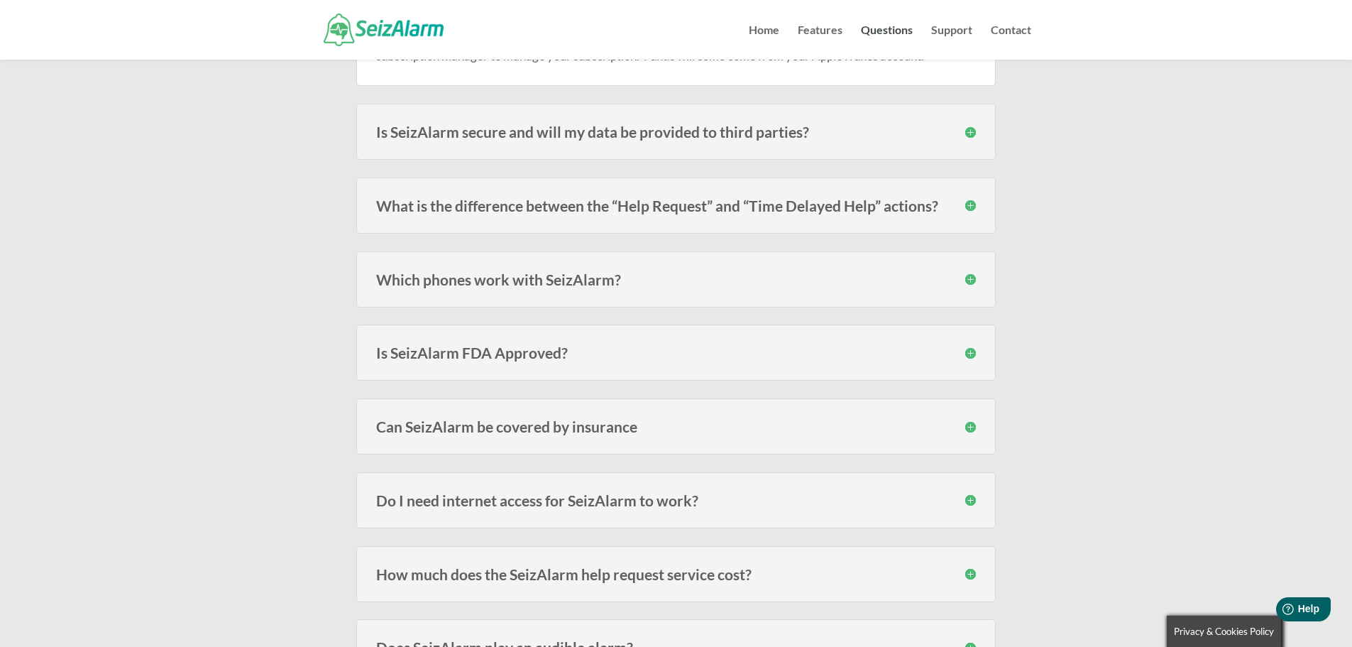
scroll to position [1750, 0]
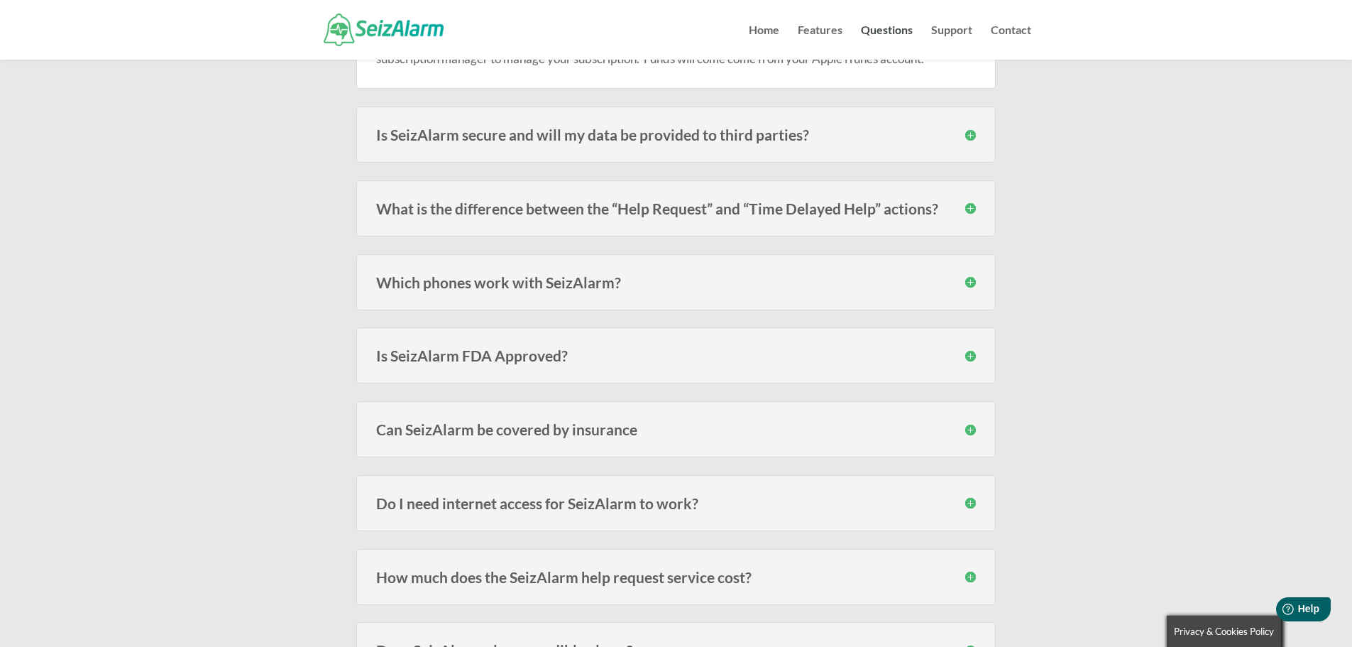
click at [603, 209] on h3 "What is the difference between the “Help Request” and “Time Delayed Help” actio…" at bounding box center [676, 208] width 600 height 15
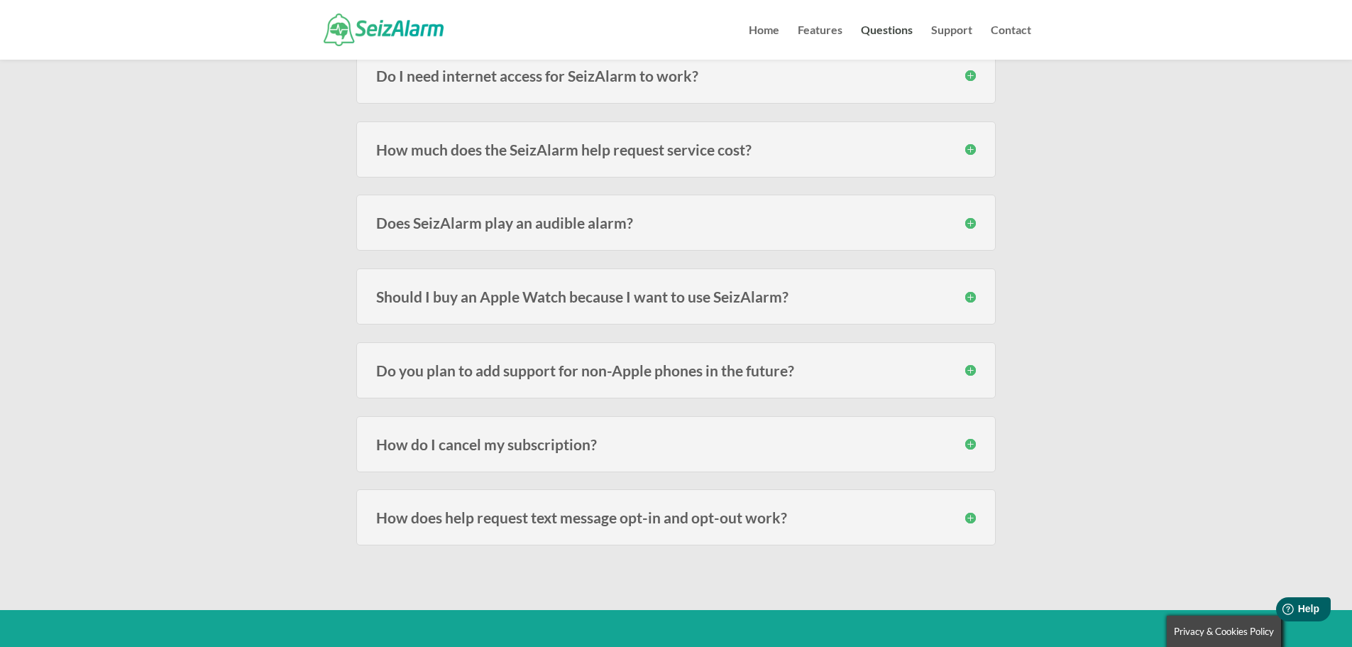
scroll to position [2270, 0]
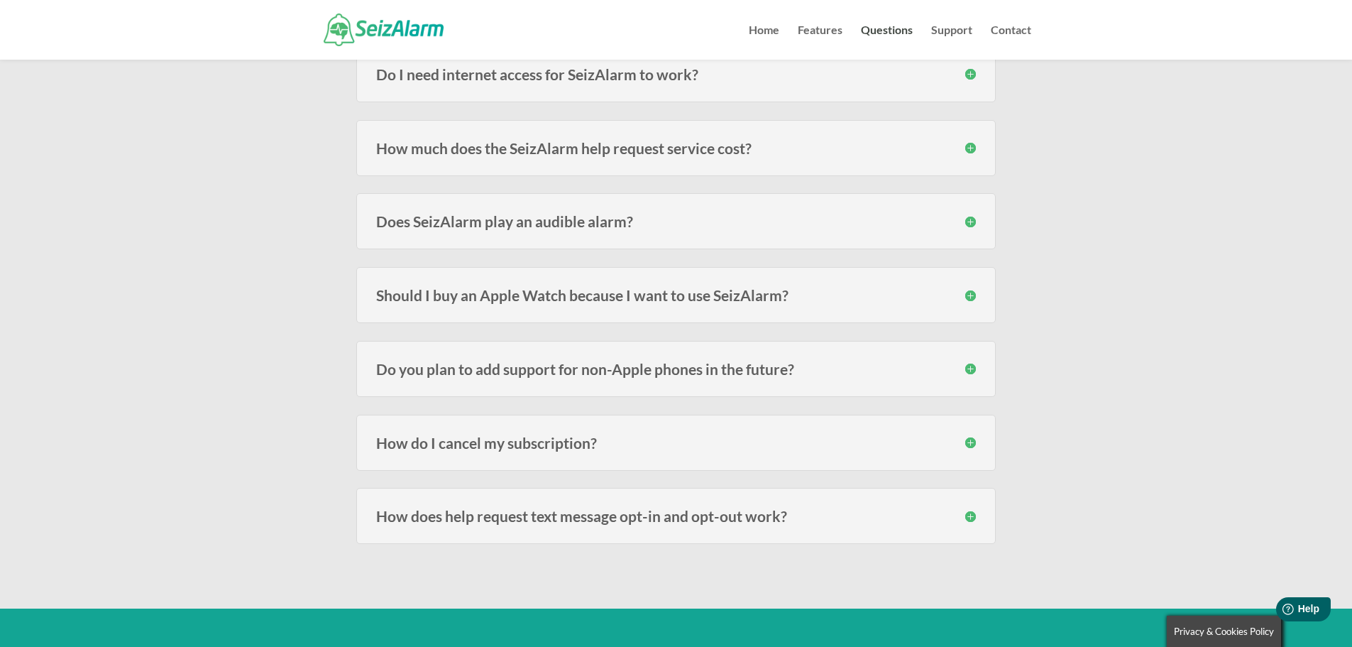
click at [465, 146] on h3 "How much does the SeizAlarm help request service cost?" at bounding box center [676, 148] width 600 height 15
